Goal: Find specific page/section: Find specific page/section

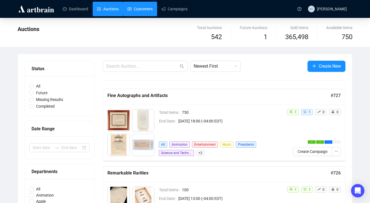
click at [153, 8] on link "Customers" at bounding box center [140, 9] width 25 height 15
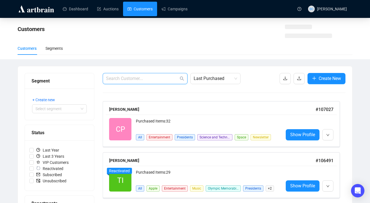
click at [144, 77] on input "text" at bounding box center [142, 78] width 73 height 7
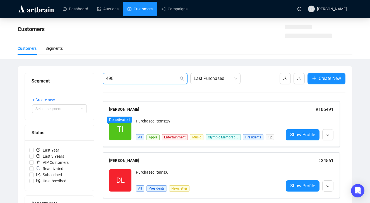
type input "498"
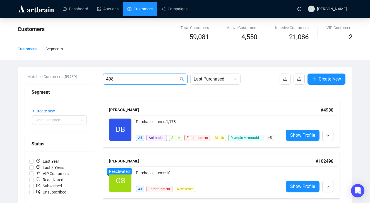
scroll to position [4, 0]
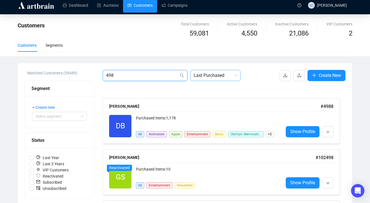
click at [221, 70] on span "Last Purchased" at bounding box center [216, 75] width 44 height 11
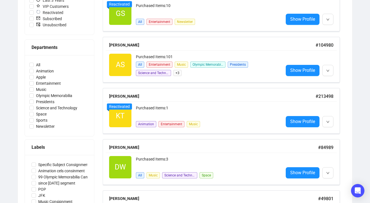
scroll to position [299, 0]
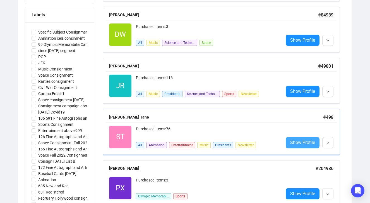
click at [304, 141] on span "Show Profile" at bounding box center [302, 142] width 25 height 7
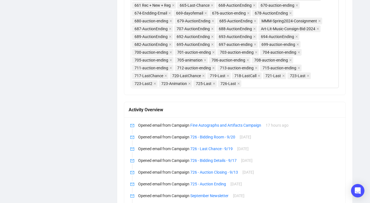
scroll to position [401, 0]
